Goal: Information Seeking & Learning: Find specific fact

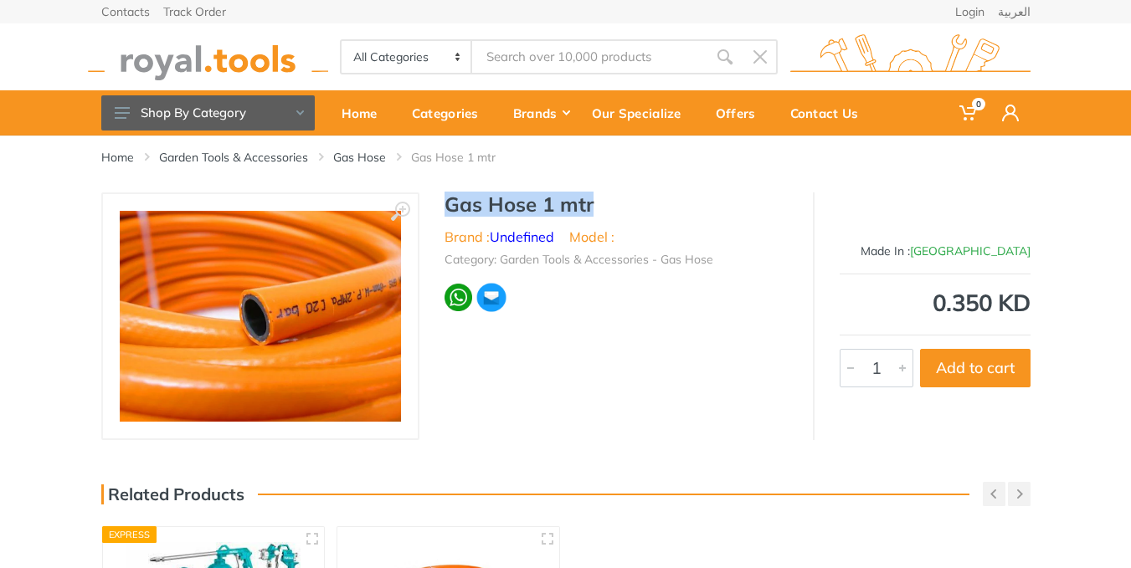
drag, startPoint x: 0, startPoint y: 0, endPoint x: 624, endPoint y: 208, distance: 657.9
click at [624, 208] on h1 "Gas Hose 1 mtr" at bounding box center [615, 204] width 343 height 24
drag, startPoint x: 489, startPoint y: 214, endPoint x: 603, endPoint y: 195, distance: 115.4
click at [603, 195] on h1 "Gas Hose 1 mtr" at bounding box center [615, 204] width 343 height 24
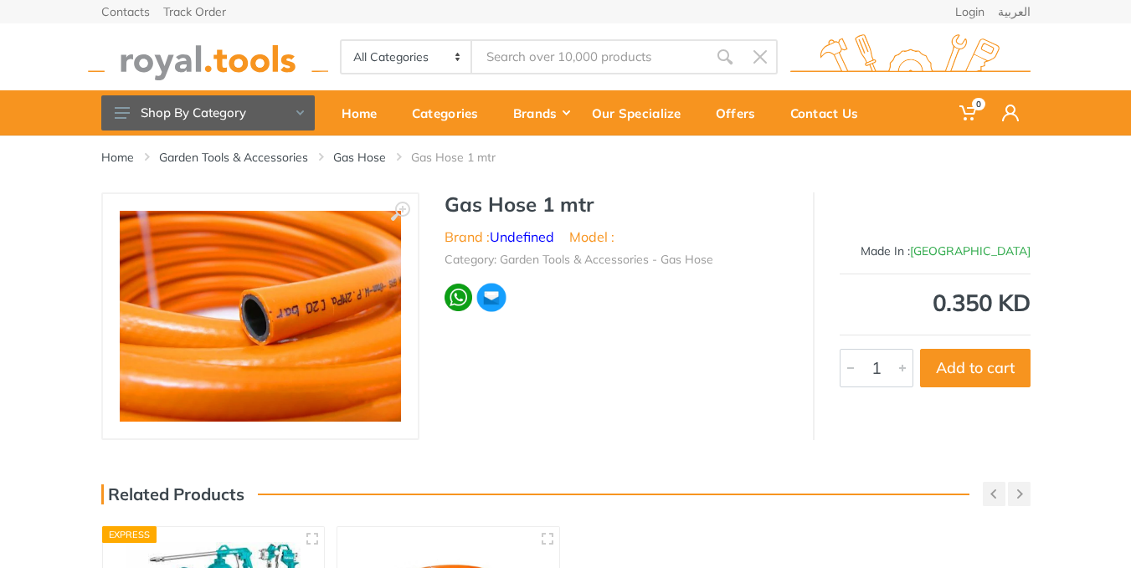
click at [457, 203] on h1 "Gas Hose 1 mtr" at bounding box center [615, 204] width 343 height 24
click at [446, 203] on h1 "Gas Hose 1 mtr" at bounding box center [615, 204] width 343 height 24
drag, startPoint x: 445, startPoint y: 203, endPoint x: 615, endPoint y: 207, distance: 169.9
click at [615, 207] on h1 "Gas Hose 1 mtr" at bounding box center [615, 204] width 343 height 24
copy h1 "Gas Hose 1 mtr"
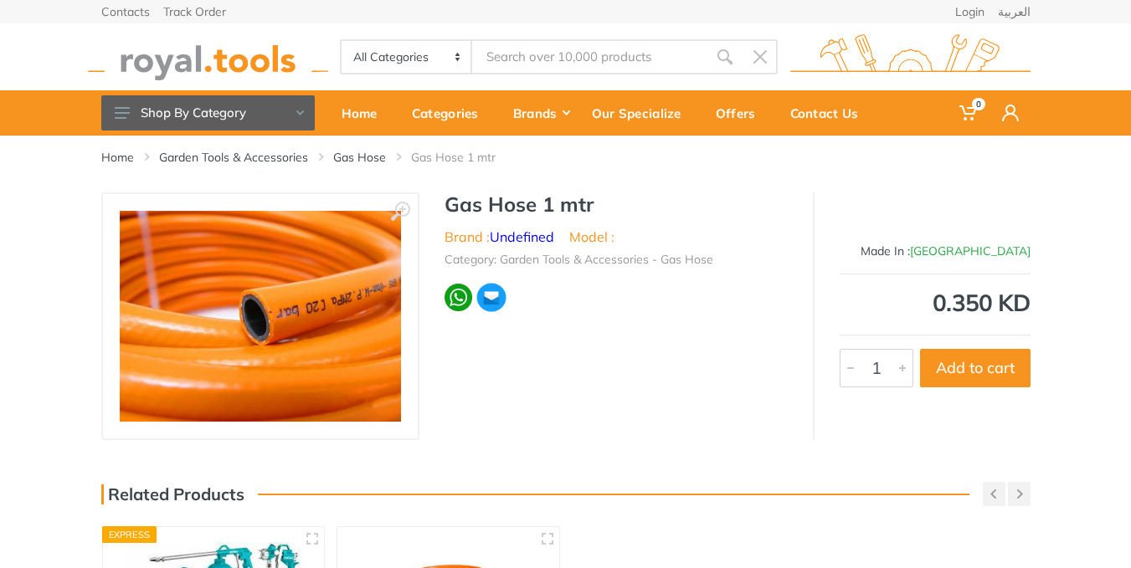
click at [644, 300] on div at bounding box center [615, 297] width 343 height 31
